Goal: Navigation & Orientation: Find specific page/section

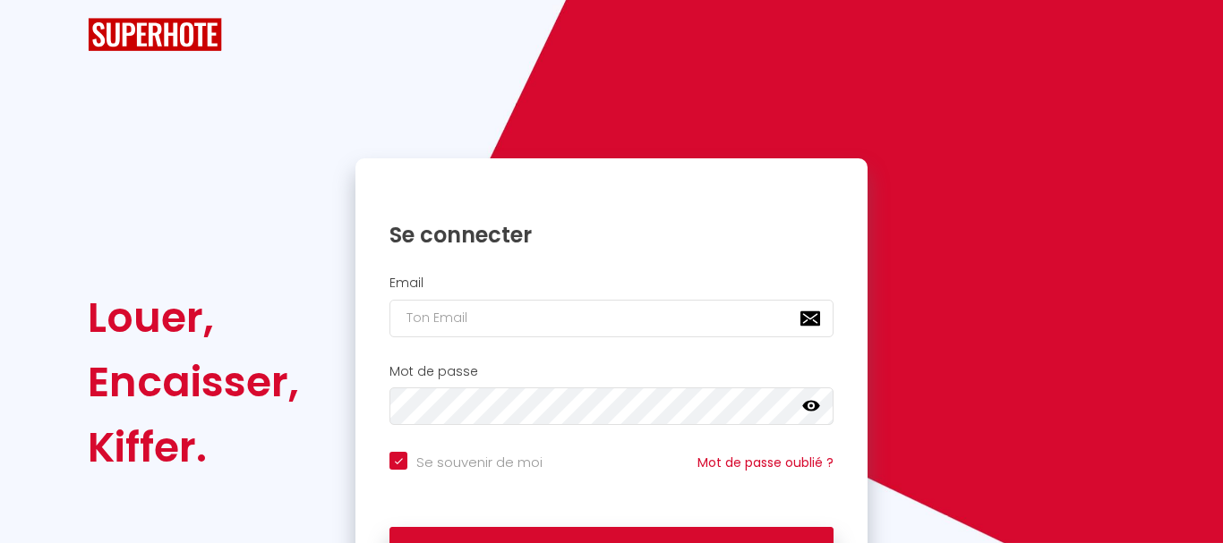
checkbox input "true"
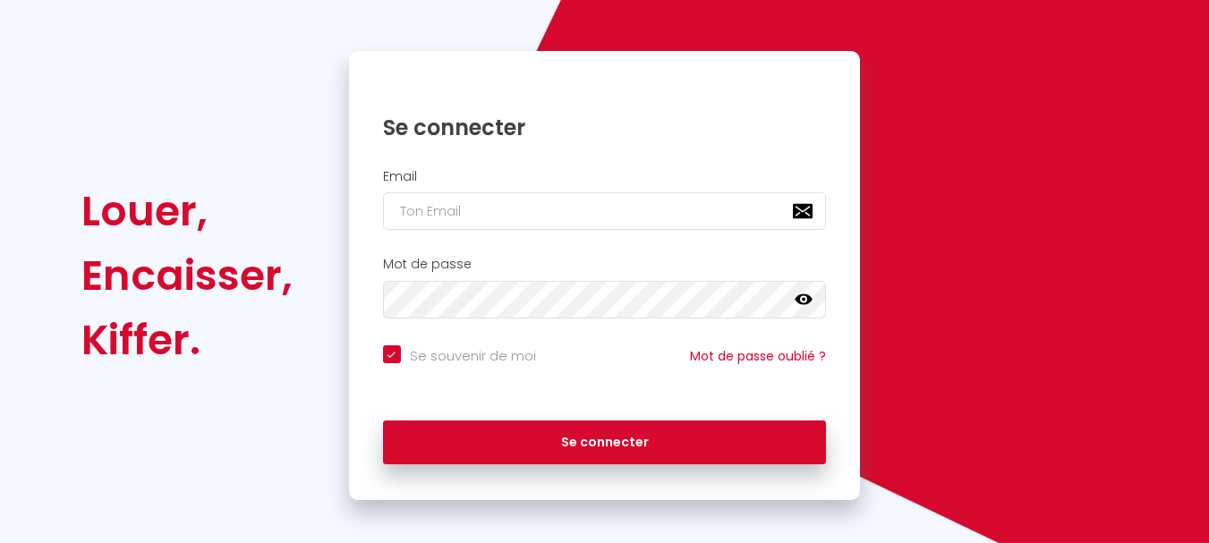
scroll to position [152, 0]
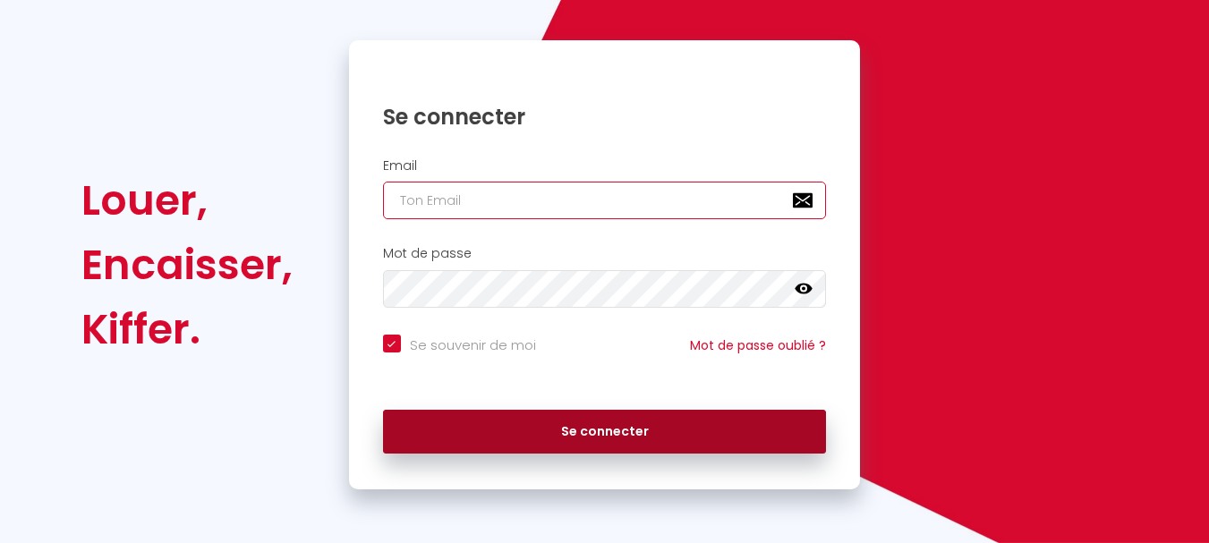
type input "[EMAIL_ADDRESS][DOMAIN_NAME]"
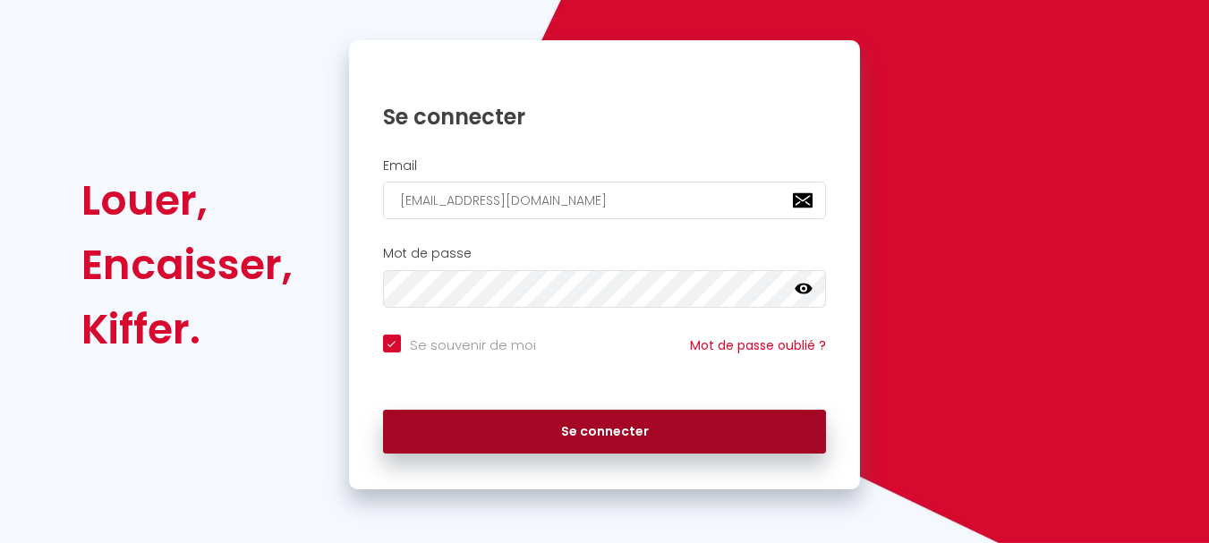
click at [592, 430] on button "Se connecter" at bounding box center [605, 432] width 444 height 45
checkbox input "true"
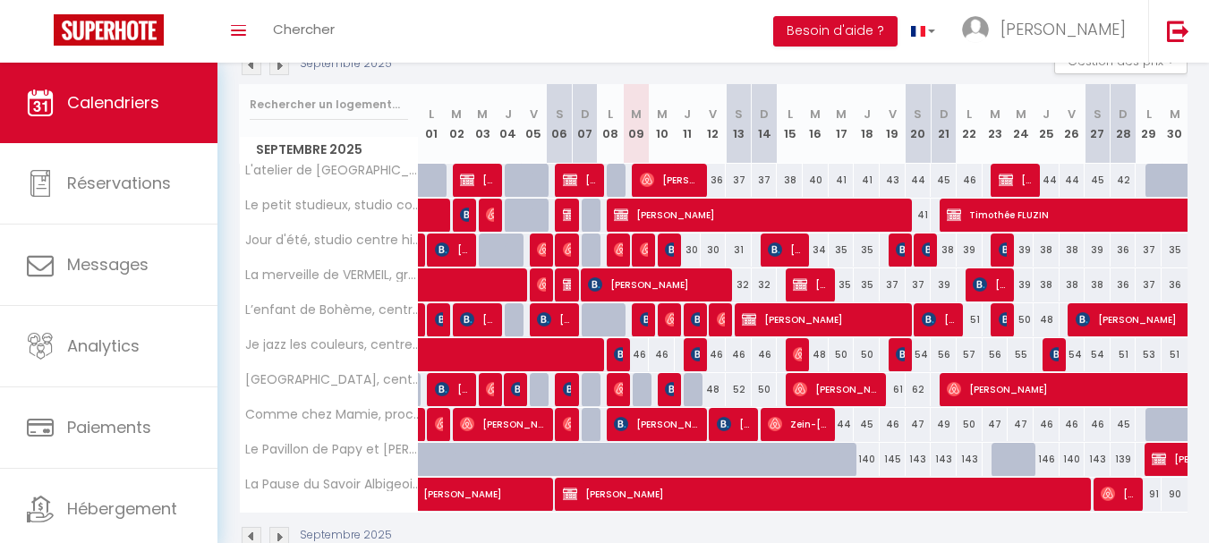
scroll to position [253, 0]
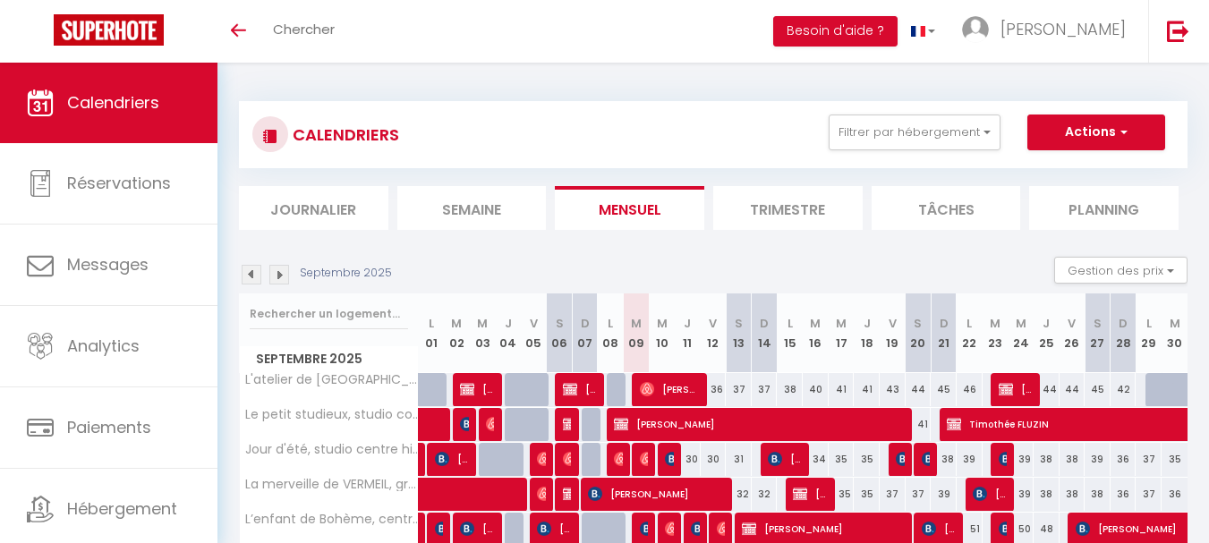
click at [477, 209] on li "Semaine" at bounding box center [471, 208] width 149 height 44
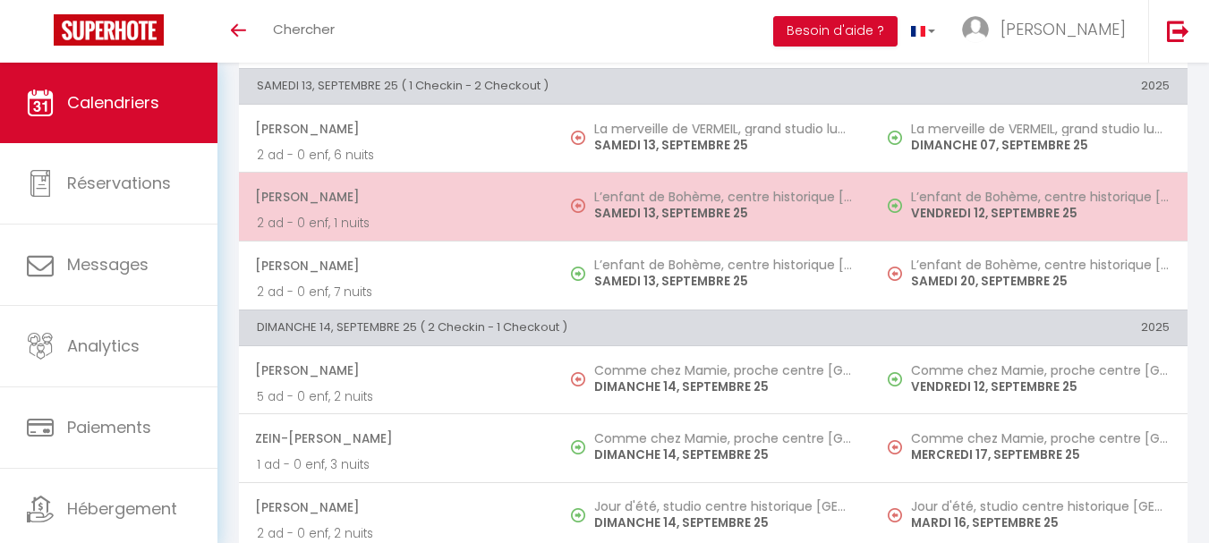
scroll to position [2419, 0]
